Goal: Information Seeking & Learning: Learn about a topic

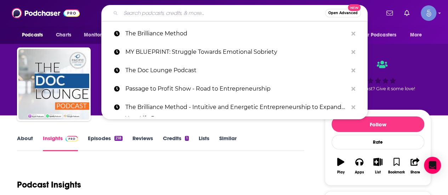
paste input "Wise Divine Women -Libido -Menopause -[MEDICAL_DATA], Oh My! The Unfiltered Tru…"
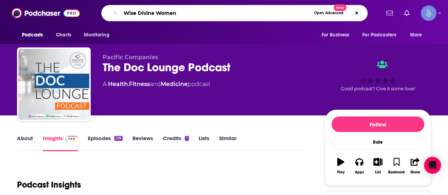
type input "Wise Divine Women"
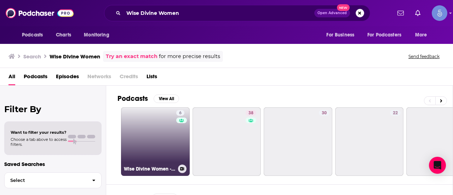
click at [139, 127] on link "6 Wise Divine Women -Libido -Menopause -[MEDICAL_DATA], Oh My! The Unfiltered T…" at bounding box center [155, 141] width 69 height 69
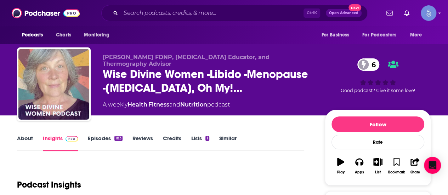
click at [287, 148] on div "About Insights Episodes 183 Reviews Credits Lists 1 Similar" at bounding box center [160, 142] width 287 height 17
